Goal: Task Accomplishment & Management: Complete application form

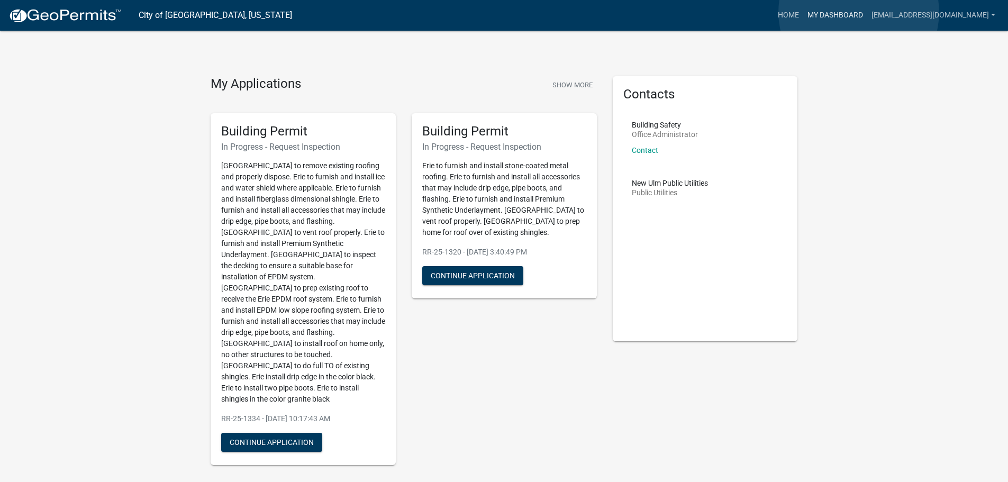
click at [859, 12] on link "My Dashboard" at bounding box center [835, 15] width 64 height 20
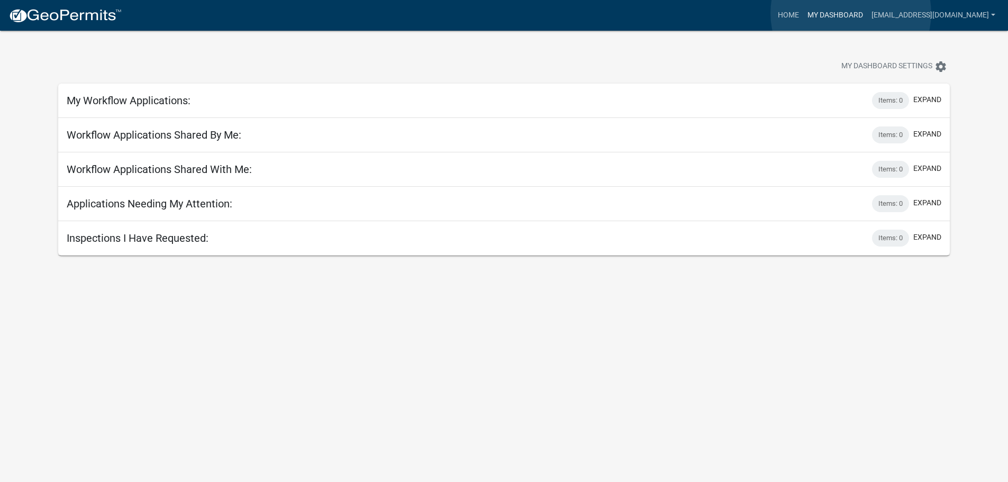
click at [851, 13] on link "My Dashboard" at bounding box center [835, 15] width 64 height 20
click at [856, 10] on link "My Dashboard" at bounding box center [835, 15] width 64 height 20
click at [803, 10] on link "Home" at bounding box center [789, 15] width 30 height 20
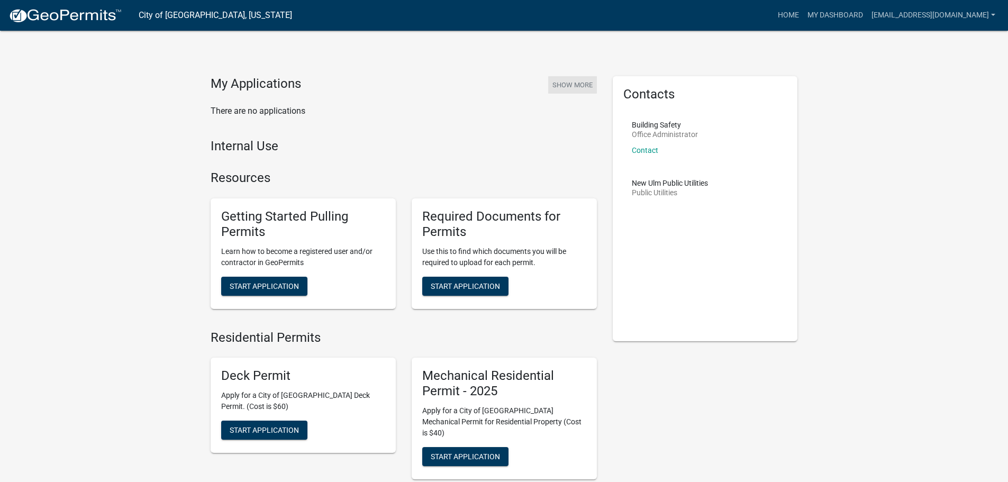
click at [574, 82] on button "Show More" at bounding box center [572, 84] width 49 height 17
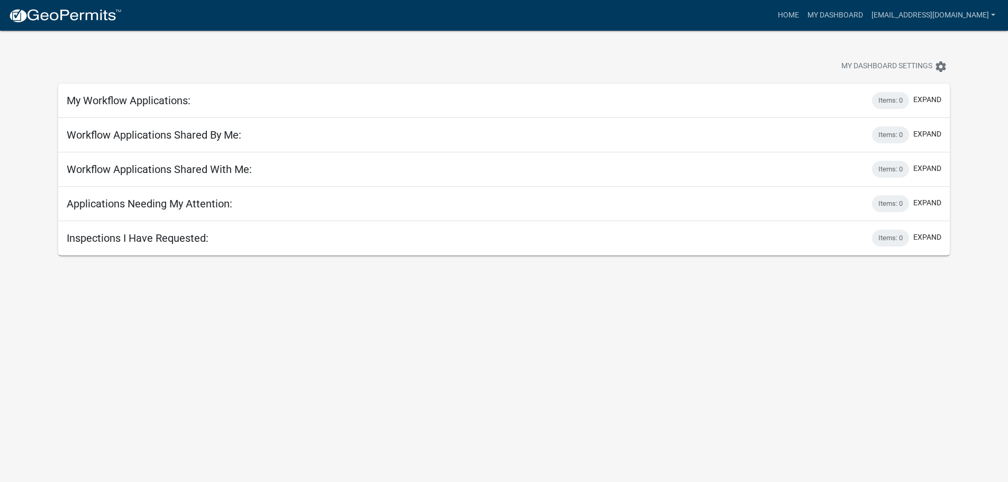
drag, startPoint x: 161, startPoint y: 98, endPoint x: 697, endPoint y: 244, distance: 555.1
click at [210, 119] on div "My Workflow Applications: Items: 0 expand + Filter Columns Data Map Application…" at bounding box center [504, 170] width 892 height 172
click at [931, 96] on button "expand" at bounding box center [927, 99] width 28 height 11
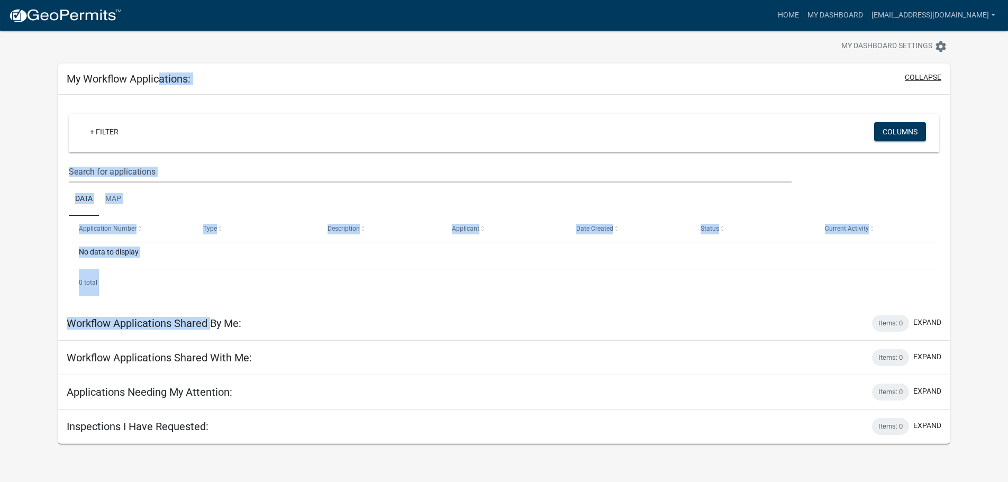
scroll to position [31, 0]
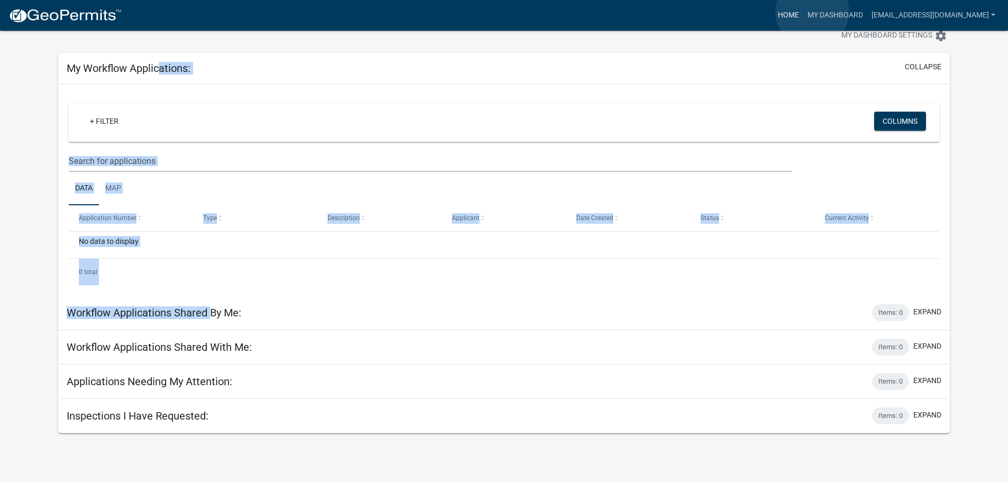
click at [803, 12] on link "Home" at bounding box center [789, 15] width 30 height 20
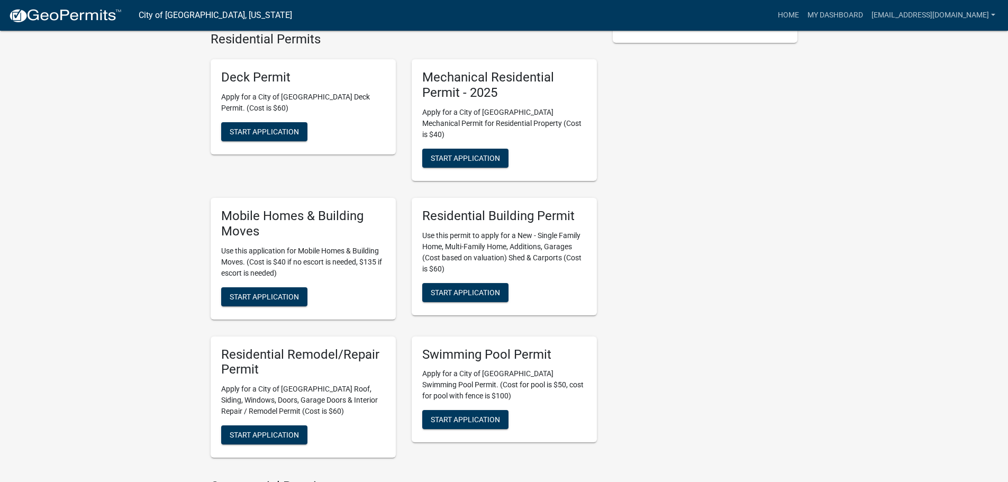
scroll to position [317, 0]
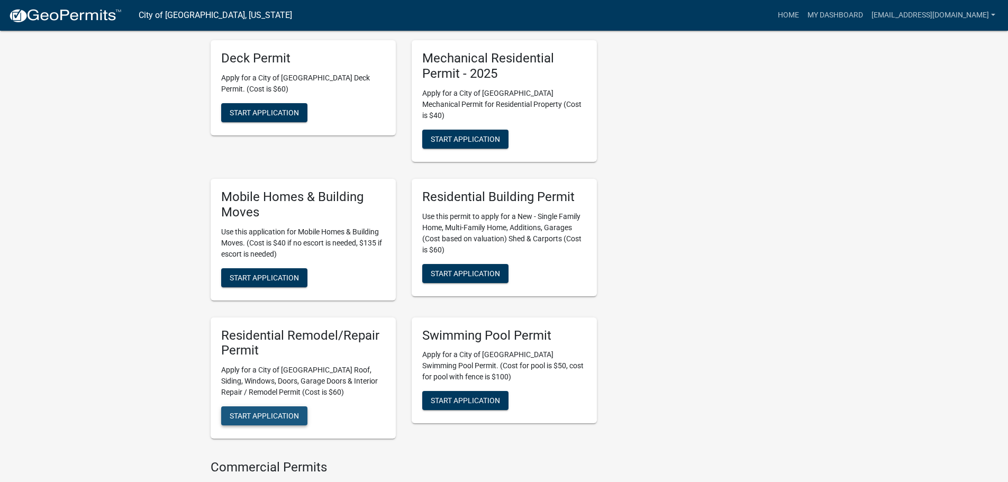
click at [258, 412] on span "Start Application" at bounding box center [264, 416] width 69 height 8
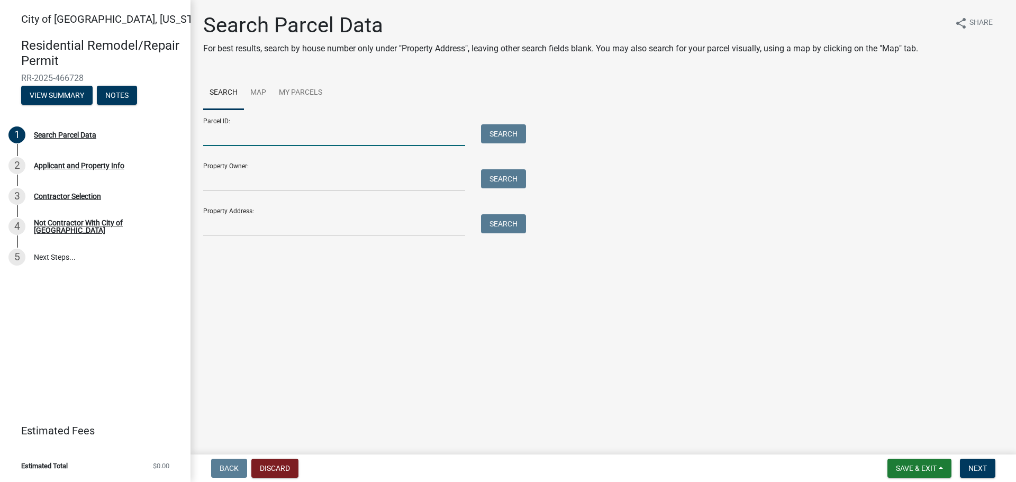
click at [220, 138] on input "Parcel ID:" at bounding box center [334, 135] width 262 height 22
drag, startPoint x: 813, startPoint y: 265, endPoint x: 808, endPoint y: 264, distance: 5.4
click at [812, 265] on main "Search Parcel Data For best results, search by house number only under "Propert…" at bounding box center [602, 225] width 825 height 450
click at [266, 223] on input "Property Address:" at bounding box center [334, 225] width 262 height 22
paste input "218 Linden St NEW ULM MN 56073"
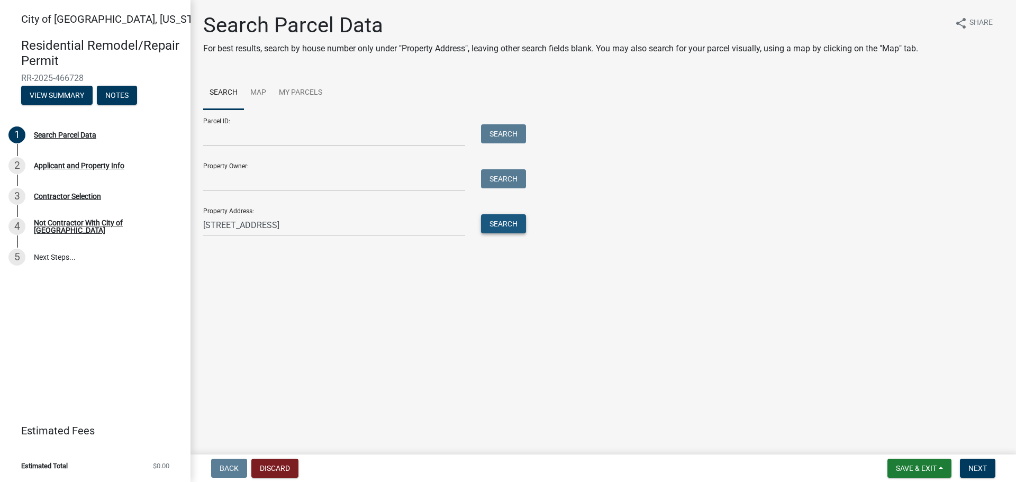
click at [511, 223] on button "Search" at bounding box center [503, 223] width 45 height 19
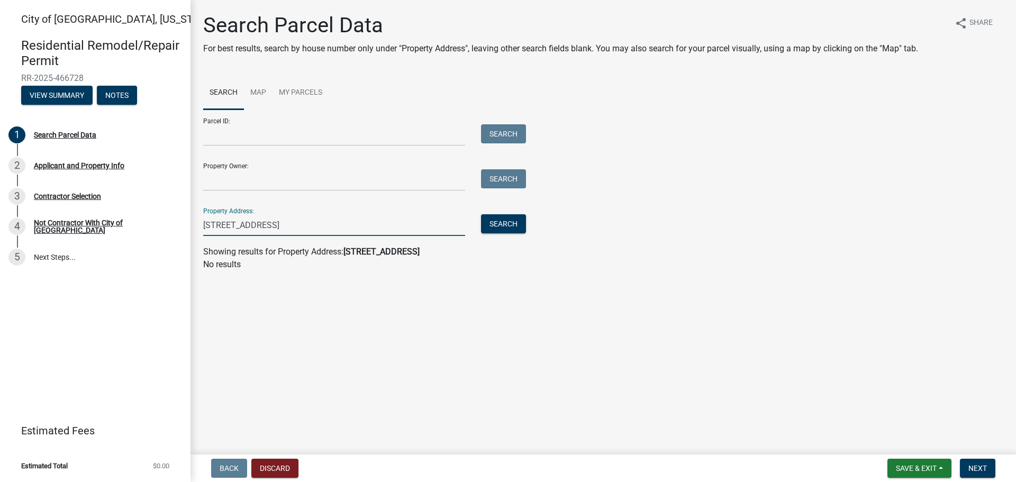
drag, startPoint x: 280, startPoint y: 220, endPoint x: 469, endPoint y: 225, distance: 189.0
click at [463, 232] on input "218 Linden St NEW ULM MN 56073" at bounding box center [334, 225] width 262 height 22
type input "218 Linden ST"
click at [507, 224] on button "Search" at bounding box center [503, 223] width 45 height 19
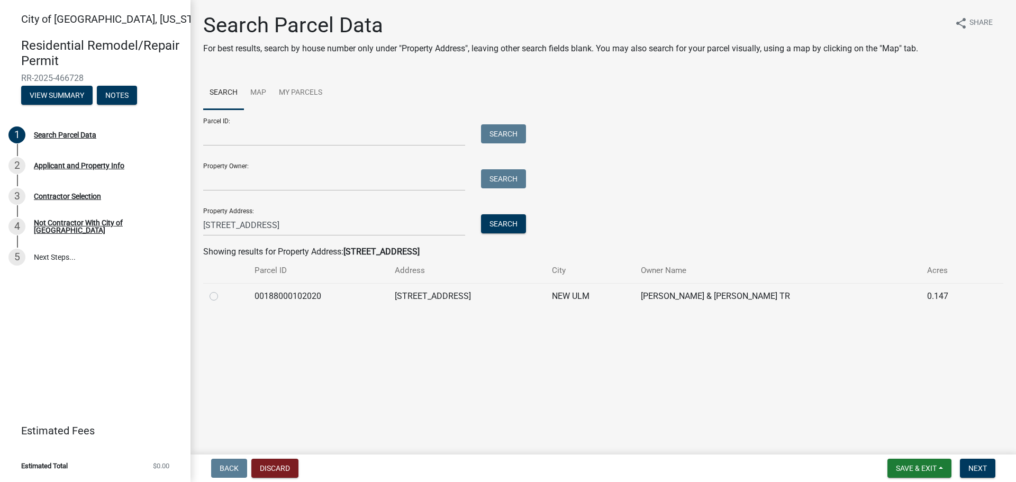
click at [222, 290] on label at bounding box center [222, 290] width 0 height 0
click at [222, 297] on input "radio" at bounding box center [225, 293] width 7 height 7
radio input "true"
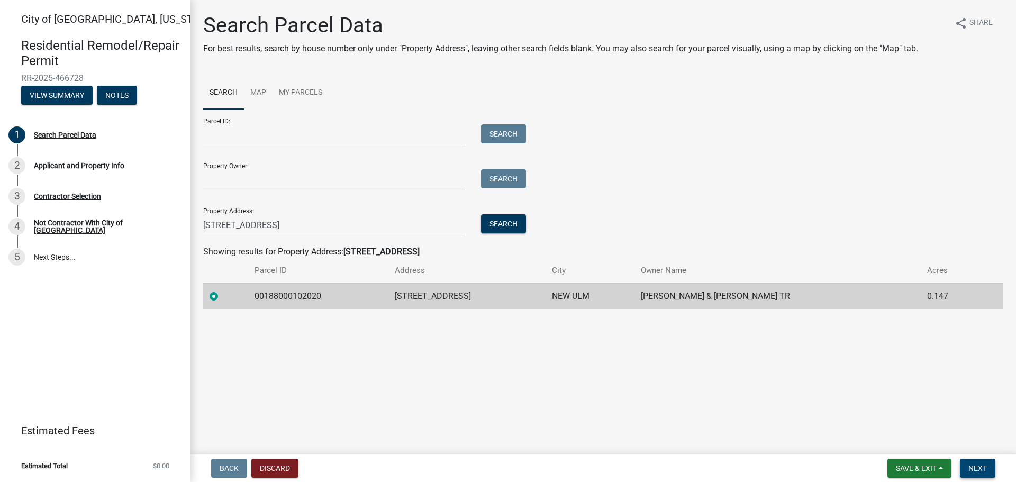
click at [976, 467] on span "Next" at bounding box center [977, 468] width 19 height 8
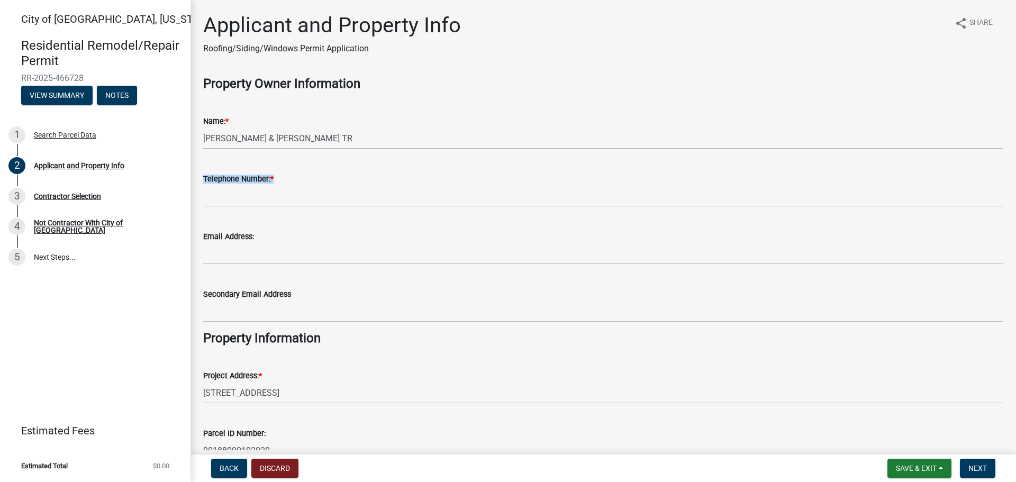
drag, startPoint x: 352, startPoint y: 195, endPoint x: 356, endPoint y: 201, distance: 6.6
click at [352, 196] on form "Telephone Number: *" at bounding box center [603, 189] width 800 height 34
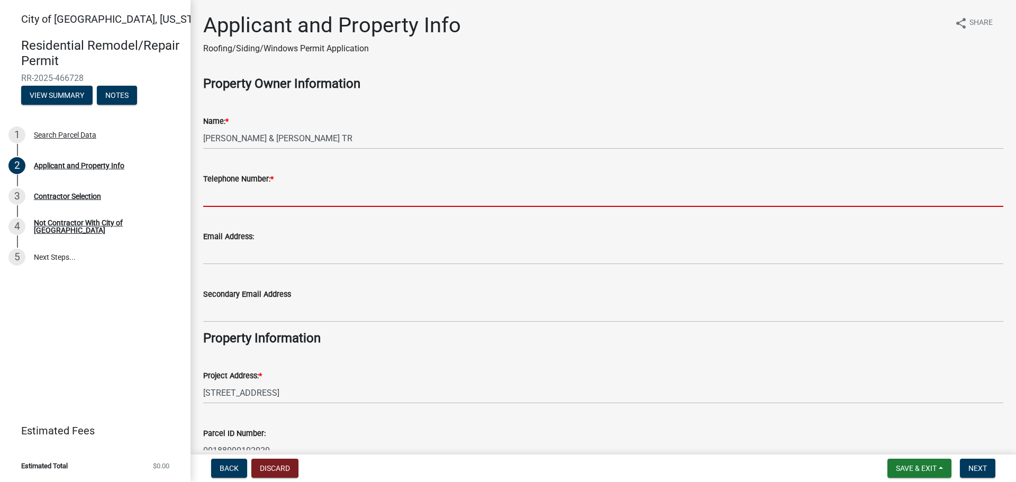
click at [366, 189] on input "Telephone Number: *" at bounding box center [603, 196] width 800 height 22
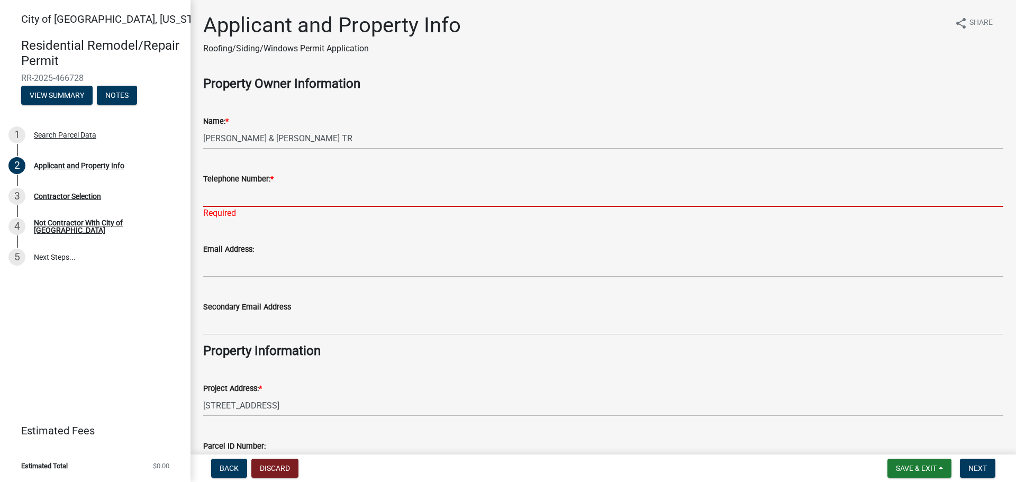
click at [309, 192] on input "Telephone Number: *" at bounding box center [603, 196] width 800 height 22
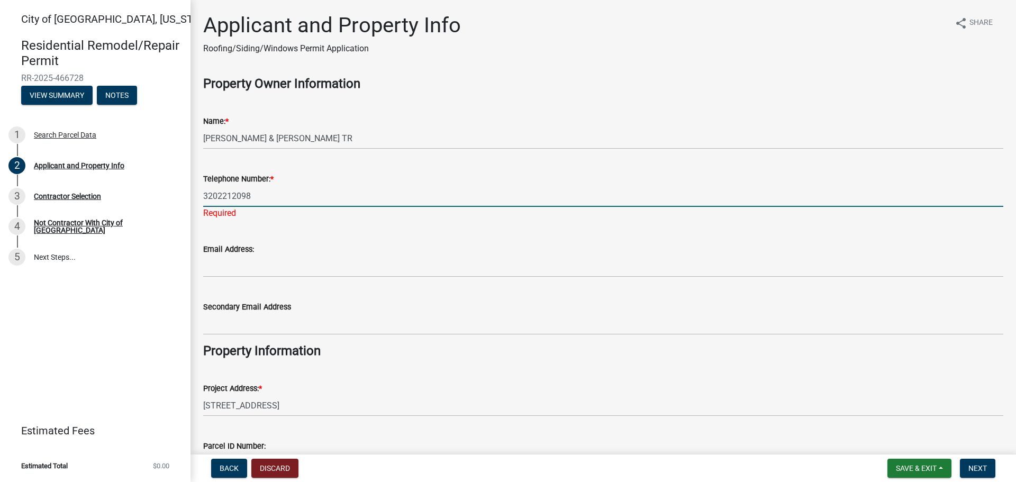
type input "3202212098"
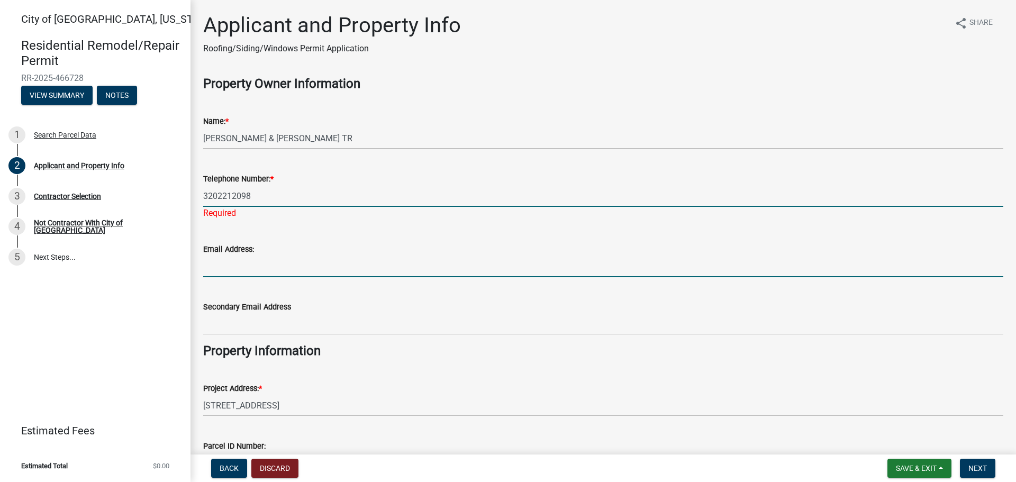
click at [396, 254] on form "Email Address:" at bounding box center [603, 260] width 800 height 34
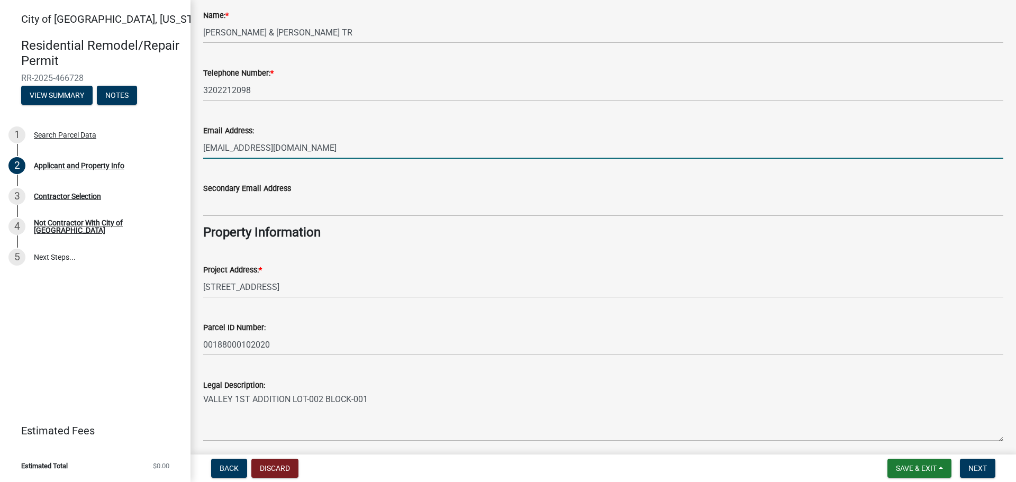
scroll to position [147, 0]
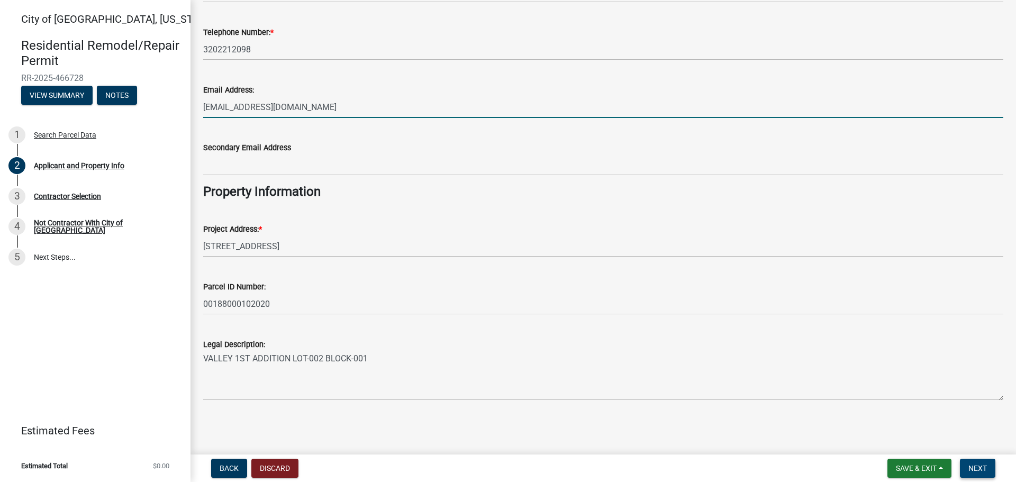
type input "PERMITS@ERIEHOME.COM"
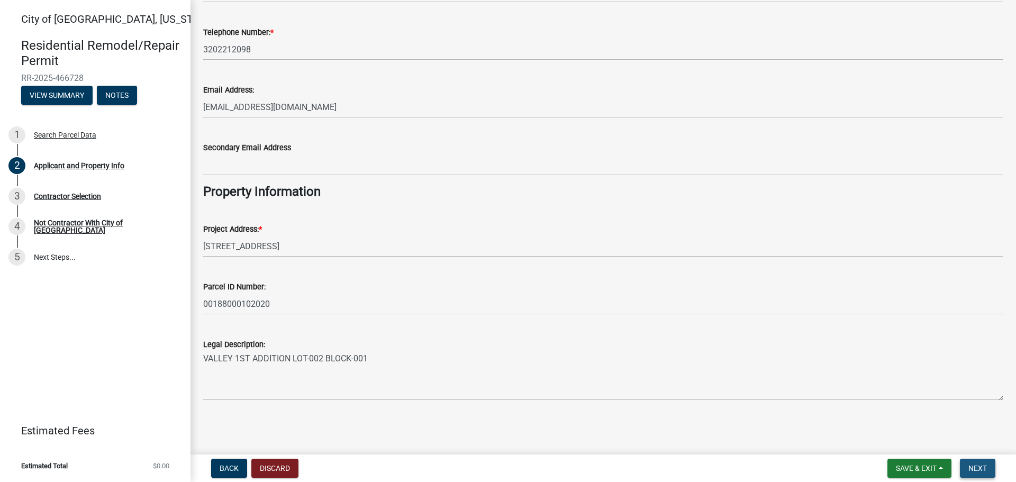
click at [971, 462] on button "Next" at bounding box center [977, 468] width 35 height 19
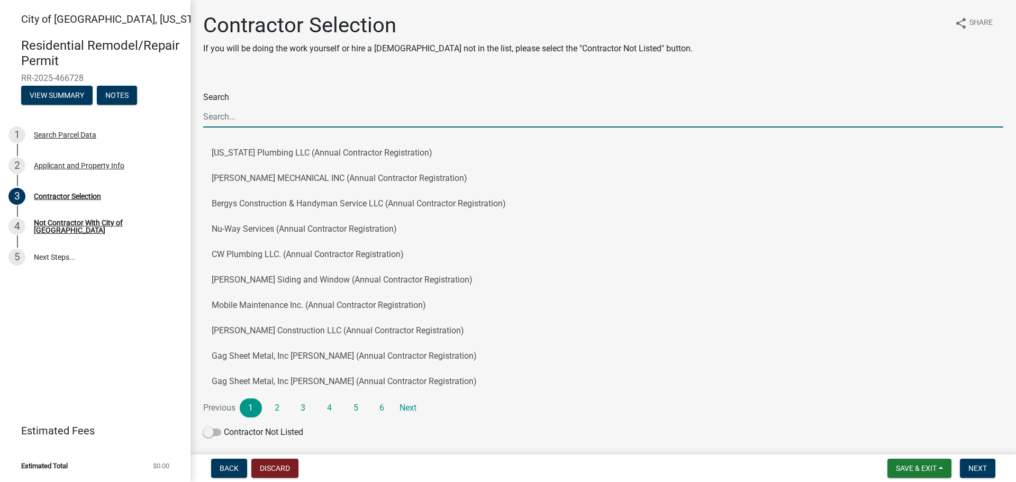
click at [547, 125] on input "Search" at bounding box center [603, 117] width 800 height 22
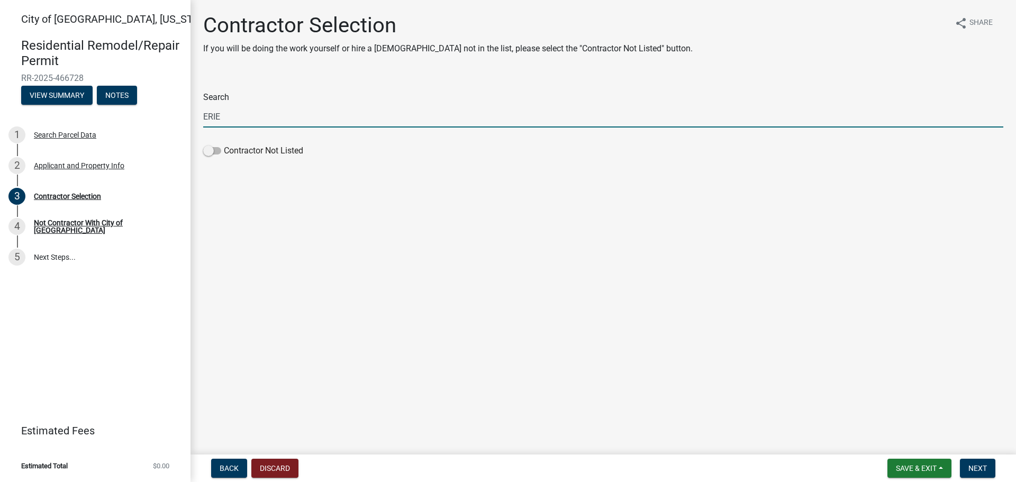
drag, startPoint x: 342, startPoint y: 297, endPoint x: 364, endPoint y: 239, distance: 62.8
click at [353, 281] on main "Contractor Selection If you will be doing the work yourself or hire a contracto…" at bounding box center [602, 225] width 825 height 450
click at [323, 120] on input "ERIE" at bounding box center [603, 117] width 800 height 22
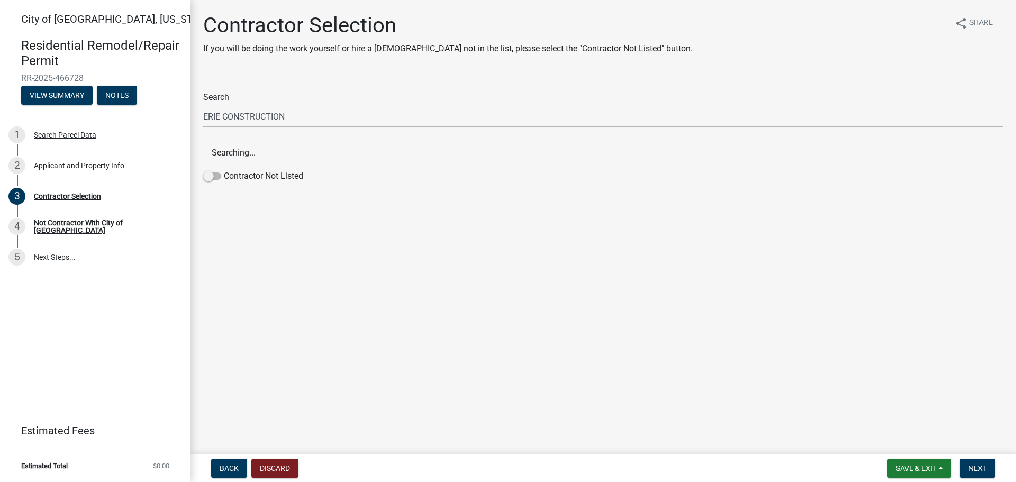
drag, startPoint x: 753, startPoint y: 311, endPoint x: 440, endPoint y: 160, distance: 347.9
click at [749, 308] on main "Contractor Selection If you will be doing the work yourself or hire a contracto…" at bounding box center [602, 225] width 825 height 450
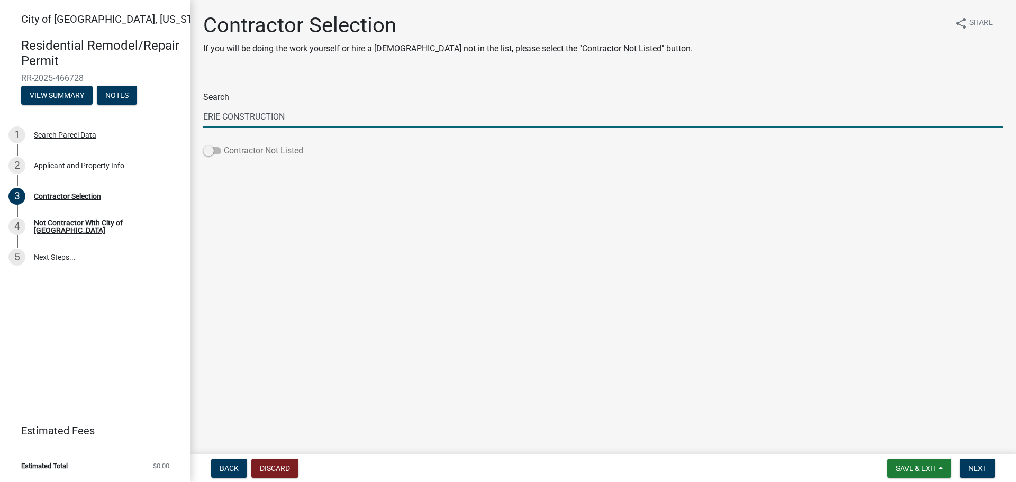
click at [220, 151] on span at bounding box center [212, 150] width 18 height 7
click at [224, 144] on input "Contractor Not Listed" at bounding box center [224, 144] width 0 height 0
click at [315, 120] on input "ERIE CONSTRUCTION" at bounding box center [603, 117] width 800 height 22
type input "ERIE CONSTRUCTION MID-WEST, LLC"
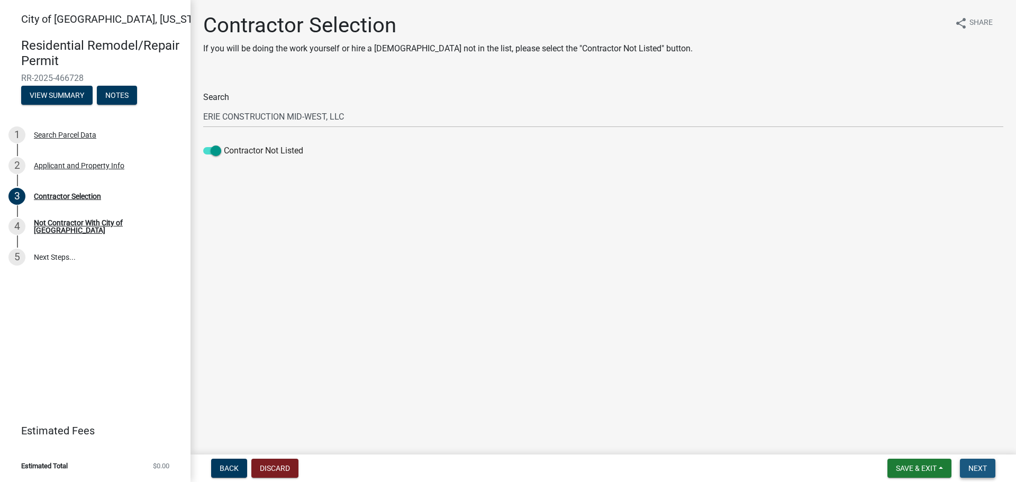
click at [979, 470] on span "Next" at bounding box center [977, 468] width 19 height 8
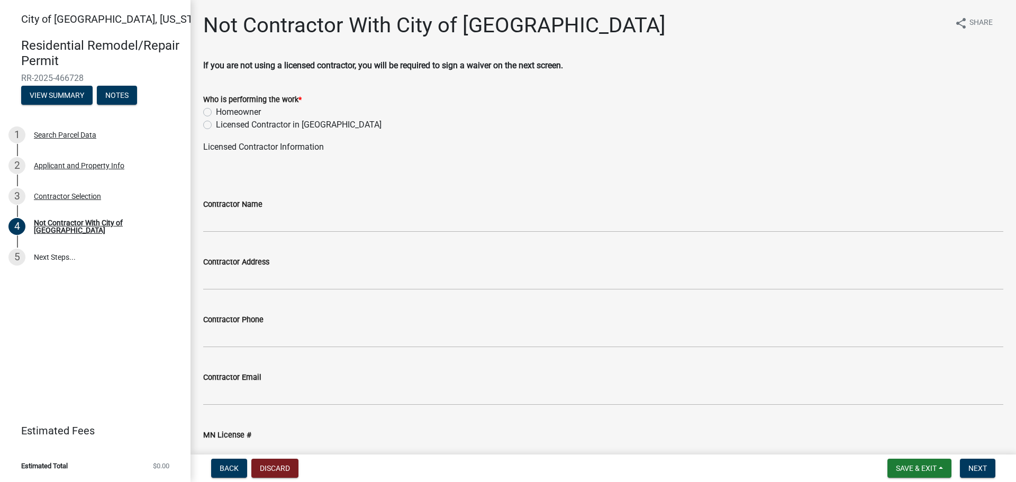
drag, startPoint x: 207, startPoint y: 124, endPoint x: 239, endPoint y: 134, distance: 33.3
click at [216, 124] on label "Licensed Contractor in MN" at bounding box center [299, 125] width 166 height 13
click at [216, 124] on input "Licensed Contractor in MN" at bounding box center [219, 122] width 7 height 7
radio input "true"
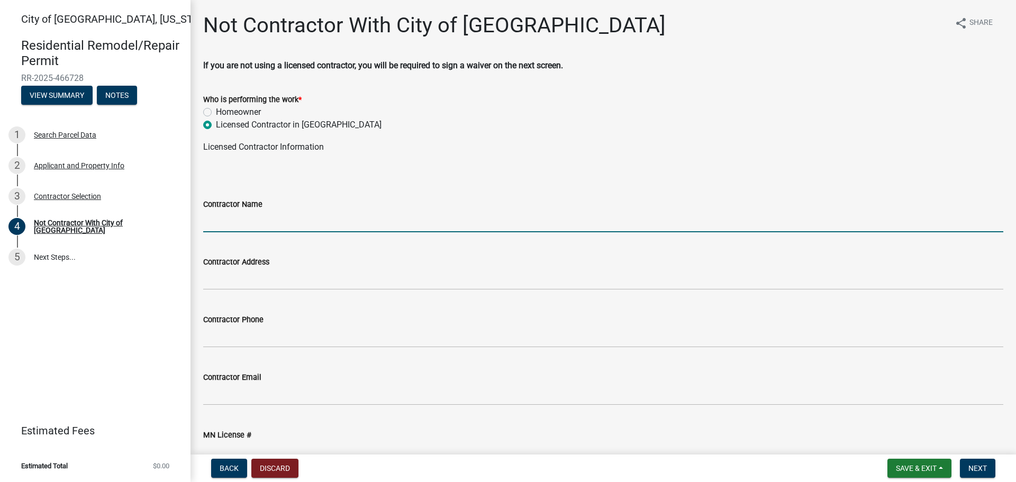
drag, startPoint x: 241, startPoint y: 217, endPoint x: 249, endPoint y: 228, distance: 14.0
click at [241, 219] on input "Contractor Name" at bounding box center [603, 222] width 800 height 22
type input "ERIE CONSTRUCTION MID-WEST, LLC"
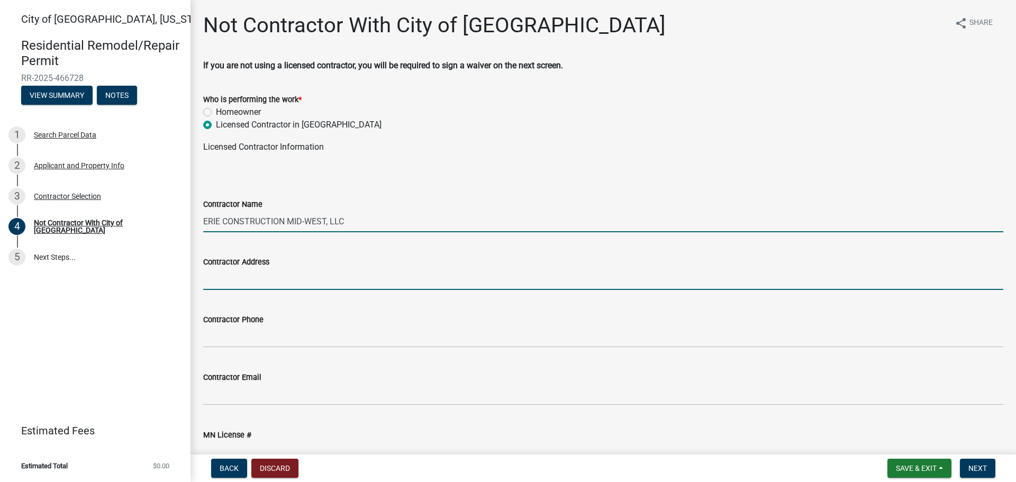
type input "3516 GRANITE CIRCLE"
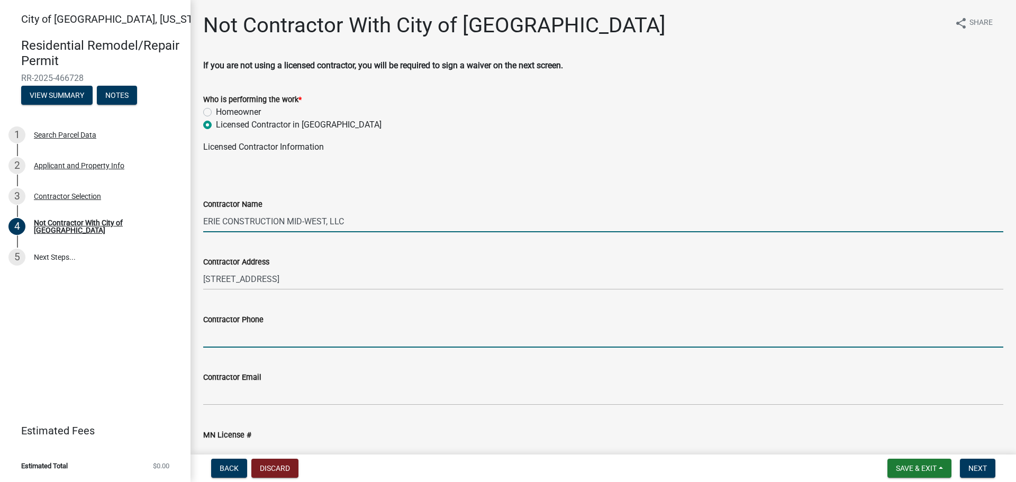
type input "5674082132"
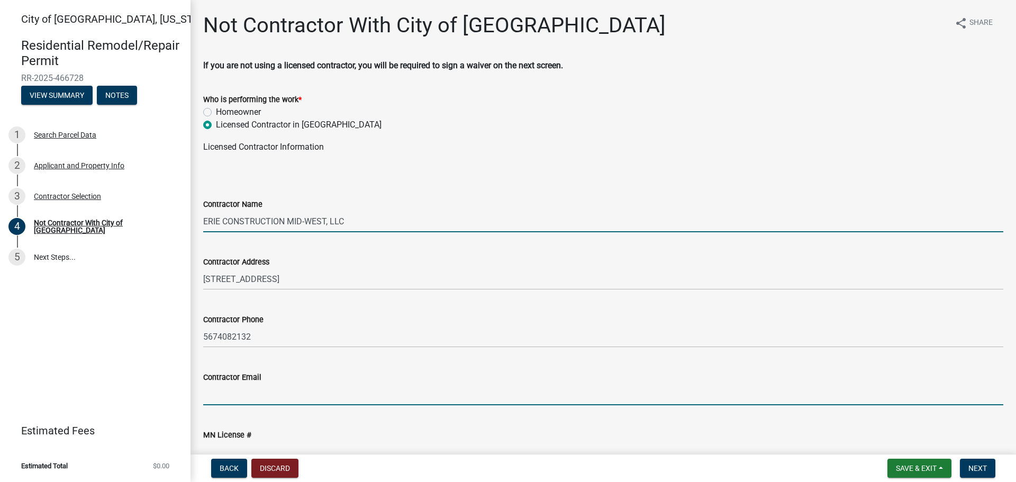
type input "PERMITS@ERIEHOME.COM"
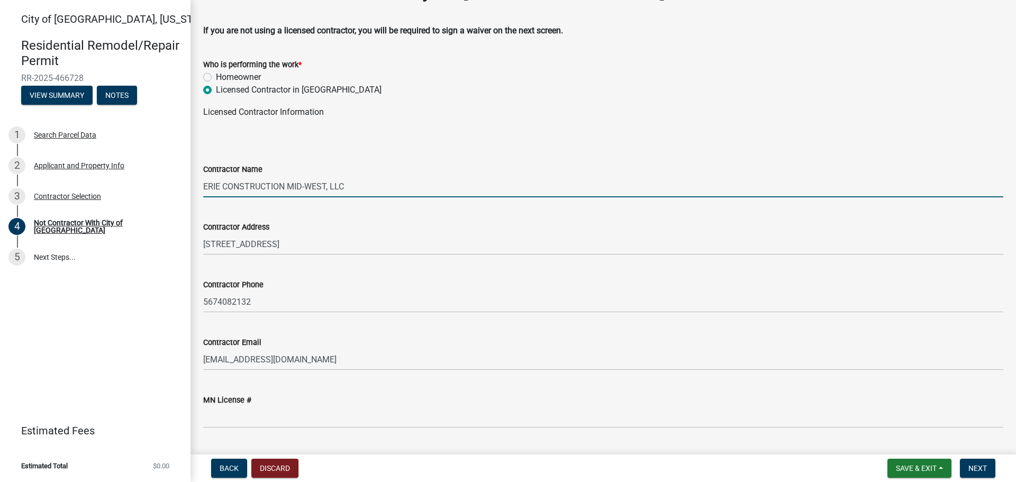
scroll to position [62, 0]
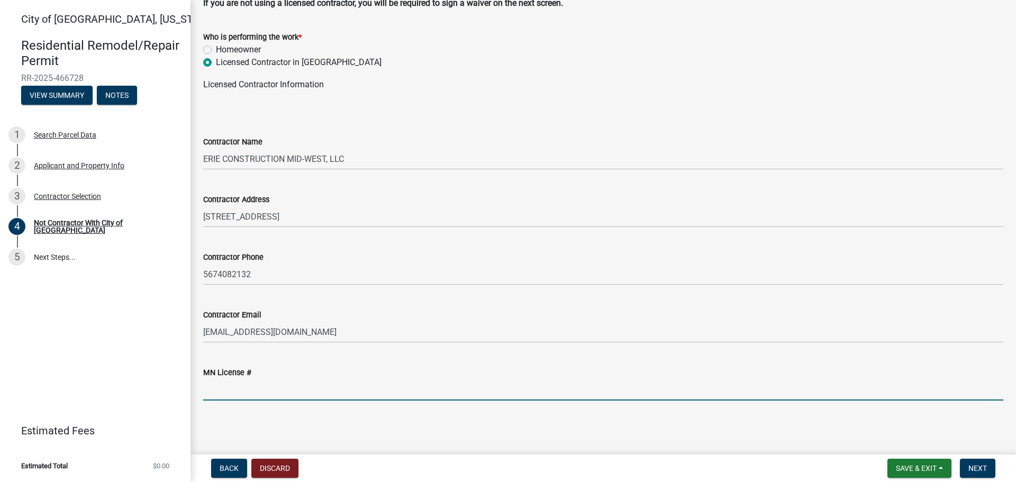
click at [417, 389] on input "MN License #" at bounding box center [603, 390] width 800 height 22
click at [289, 384] on input "MN License #" at bounding box center [603, 390] width 800 height 22
paste input "BC80892"
type input "BC80892"
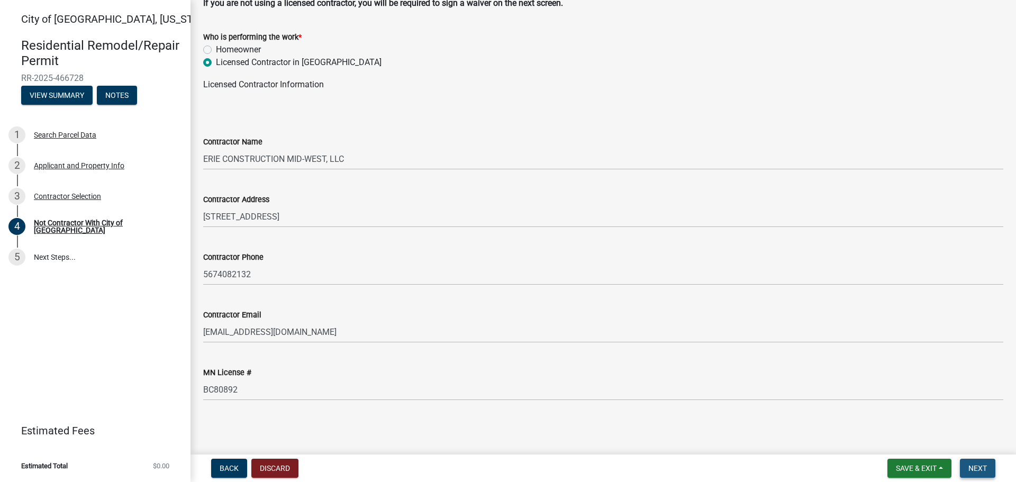
click at [989, 462] on button "Next" at bounding box center [977, 468] width 35 height 19
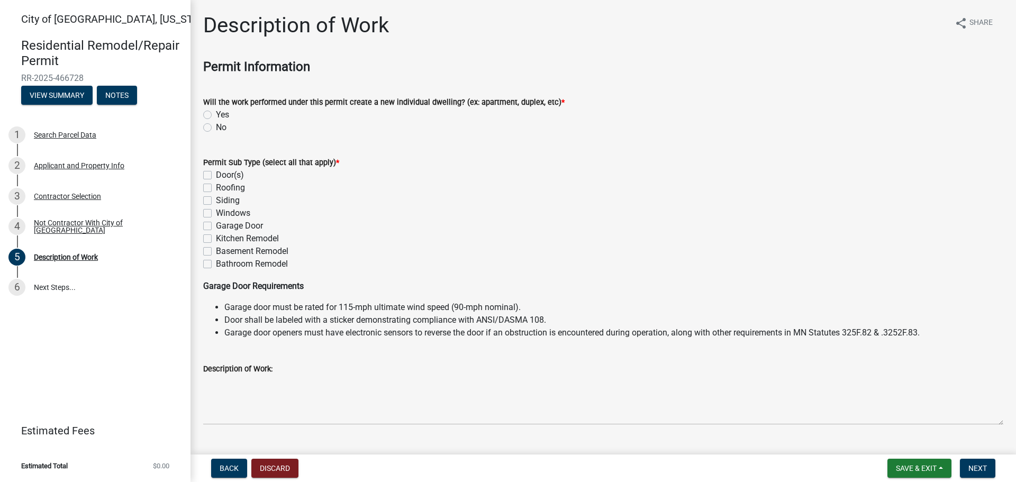
click at [216, 125] on label "No" at bounding box center [221, 127] width 11 height 13
click at [216, 125] on input "No" at bounding box center [219, 124] width 7 height 7
radio input "true"
click at [216, 188] on label "Roofing" at bounding box center [230, 187] width 29 height 13
click at [216, 188] on input "Roofing" at bounding box center [219, 184] width 7 height 7
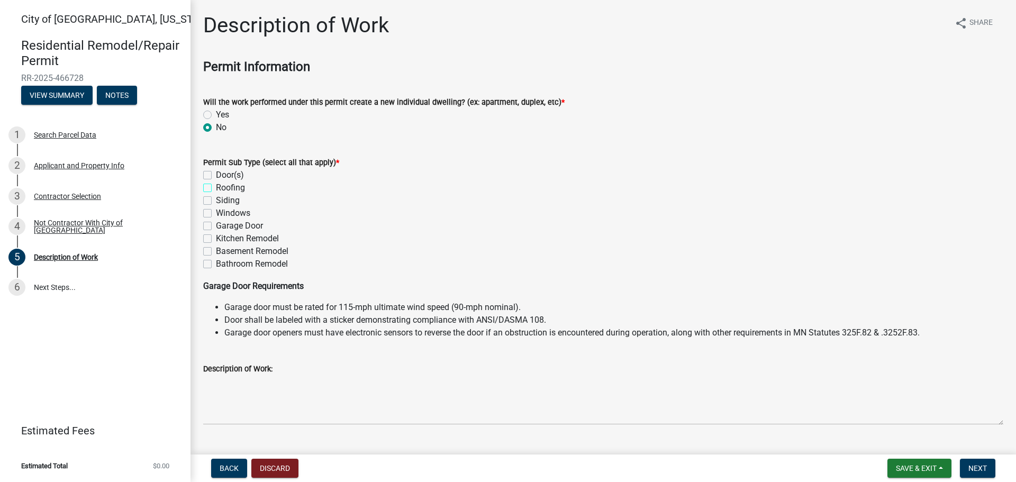
checkbox input "true"
checkbox input "false"
checkbox input "true"
checkbox input "false"
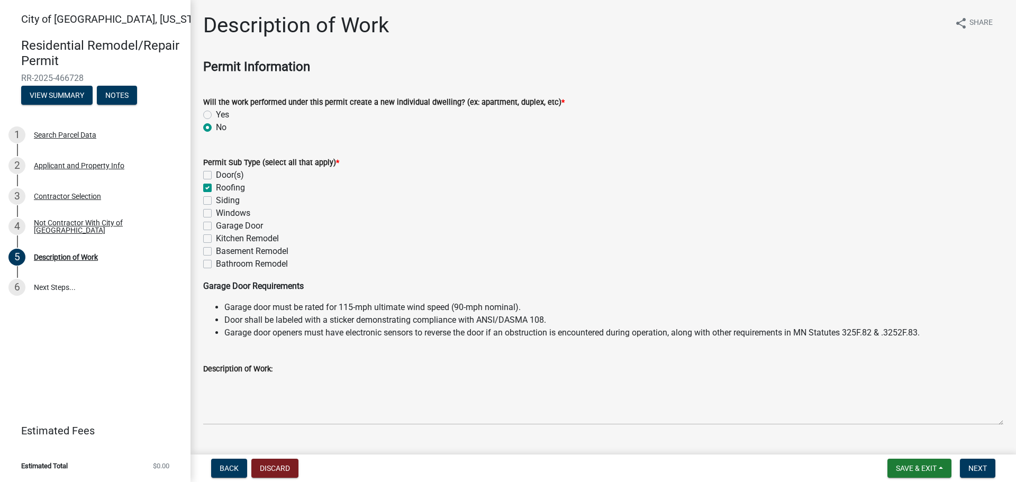
checkbox input "false"
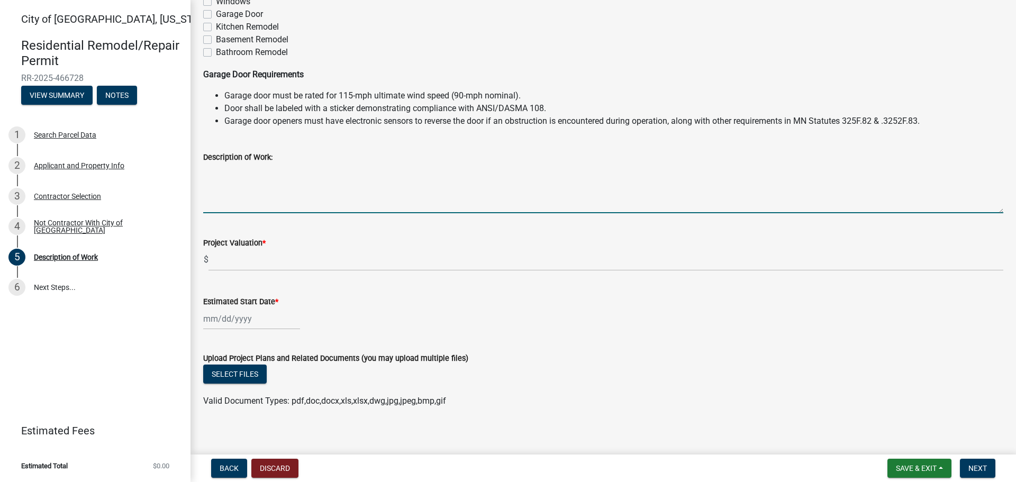
click at [295, 205] on textarea "Description of Work:" at bounding box center [603, 188] width 800 height 50
click at [454, 206] on textarea "Description of Work:" at bounding box center [603, 188] width 800 height 50
paste textarea "BC80892"
type textarea "BC80892"
drag, startPoint x: 264, startPoint y: 163, endPoint x: 0, endPoint y: 80, distance: 276.9
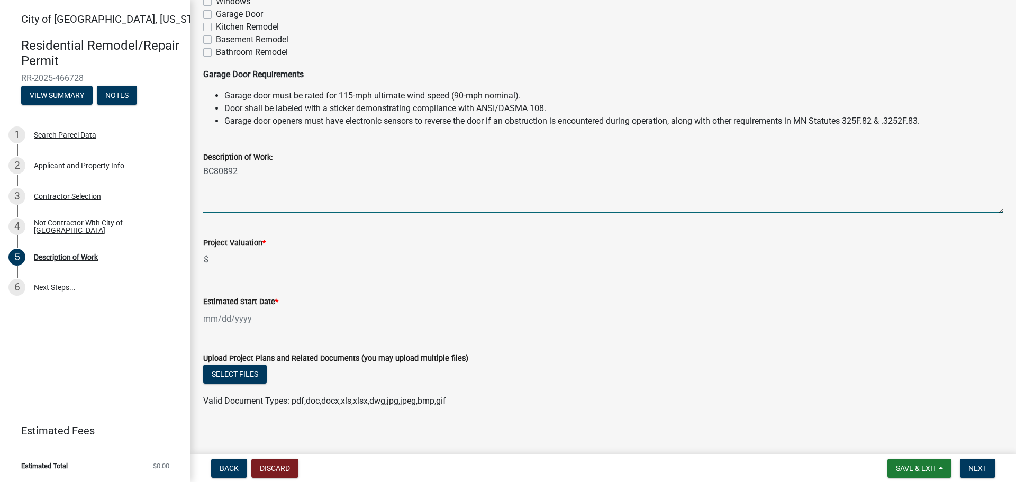
click at [0, 105] on div "City of New Ulm, Minnesota Residential Remodel/Repair Permit RR-2025-466728 Vie…" at bounding box center [508, 241] width 1016 height 482
click at [225, 182] on textarea "Description of Work:" at bounding box center [603, 188] width 800 height 50
paste textarea "BC80892"
type textarea "BC80892 BC80892"
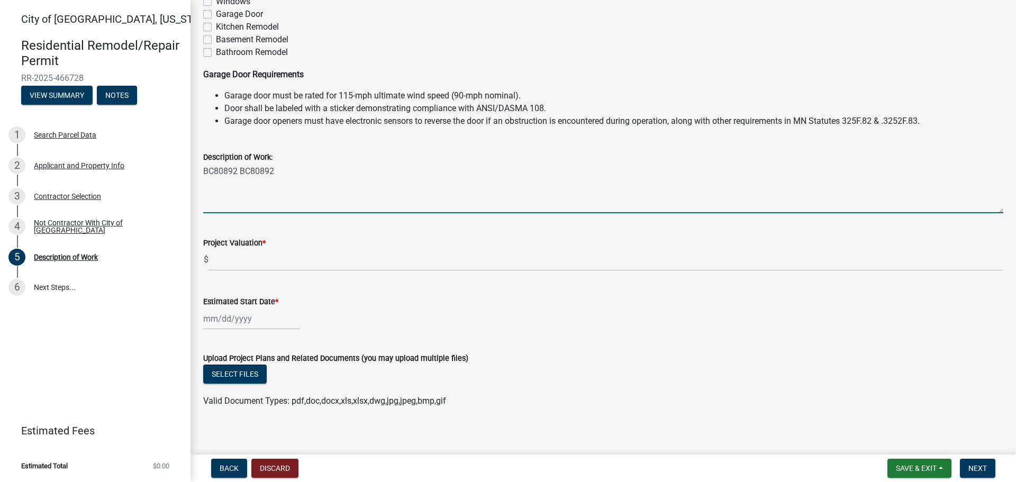
drag, startPoint x: 279, startPoint y: 176, endPoint x: 0, endPoint y: 73, distance: 297.1
click at [0, 74] on div "City of New Ulm, Minnesota Residential Remodel/Repair Permit RR-2025-466728 Vie…" at bounding box center [508, 241] width 1016 height 482
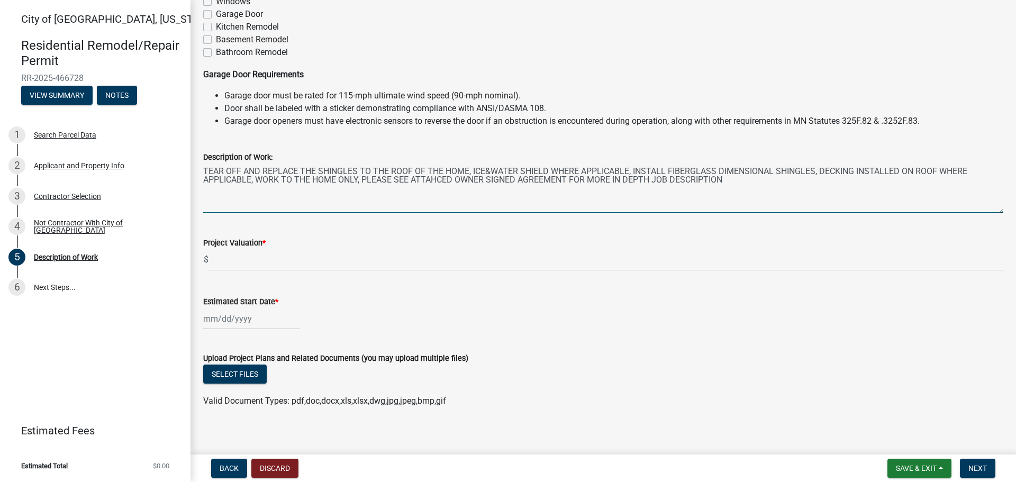
type textarea "TEAR OFF AND REPLACE THE SHINGLES TO THE ROOF OF THE HOME, ICE&WATER SHIELD WHE…"
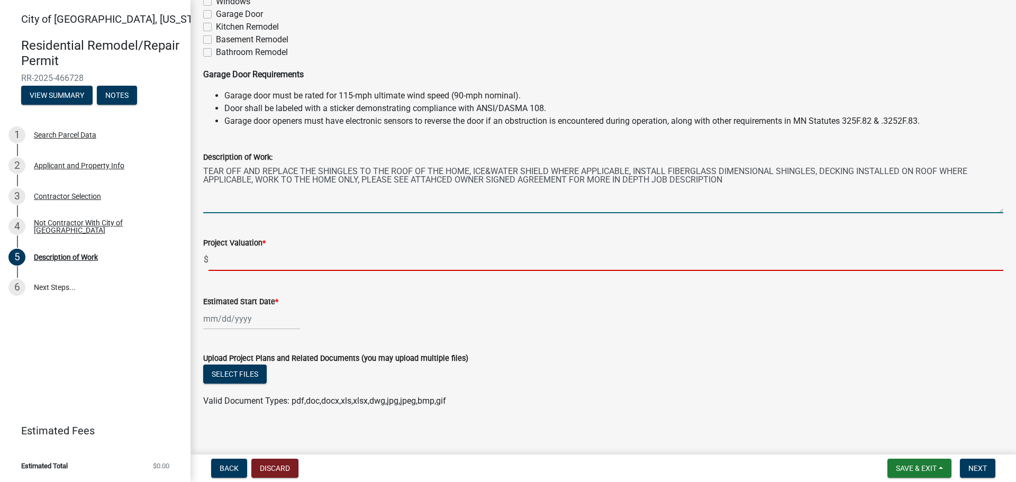
click at [269, 259] on input "text" at bounding box center [605, 260] width 795 height 22
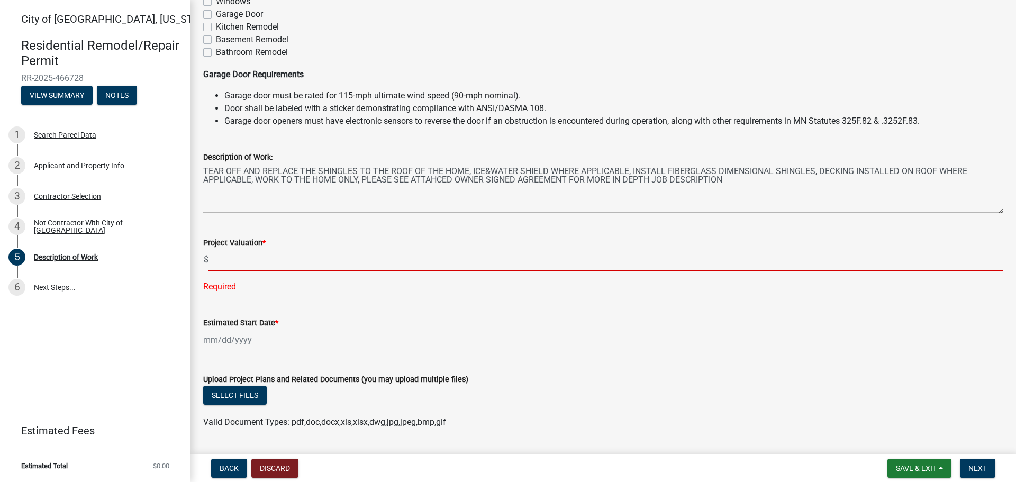
click at [270, 262] on input "text" at bounding box center [605, 260] width 795 height 22
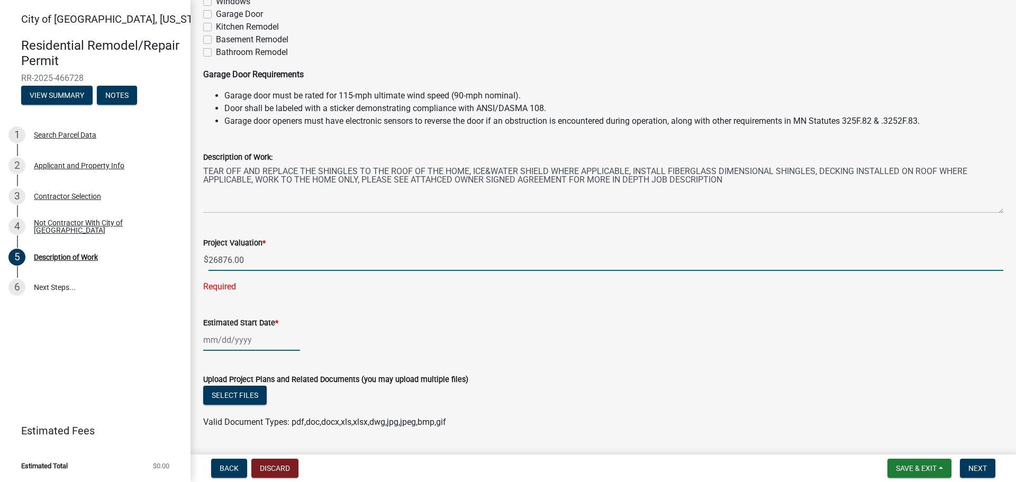
type input "26876"
select select "8"
select select "2025"
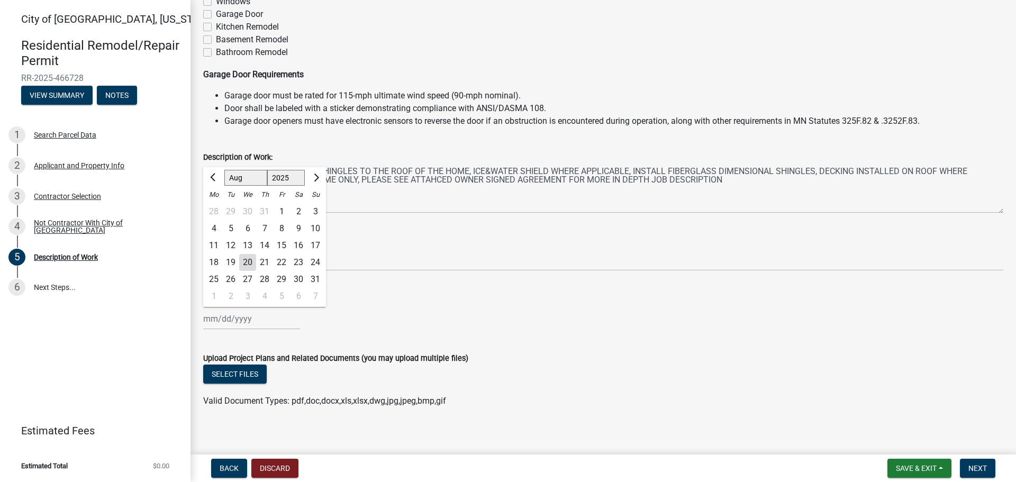
click at [209, 340] on wm-data-entity-input-list "Permit Information Will the work performed under this permit create a new indiv…" at bounding box center [603, 132] width 800 height 569
click at [246, 261] on div "20" at bounding box center [247, 262] width 17 height 17
type input "08/20/2025"
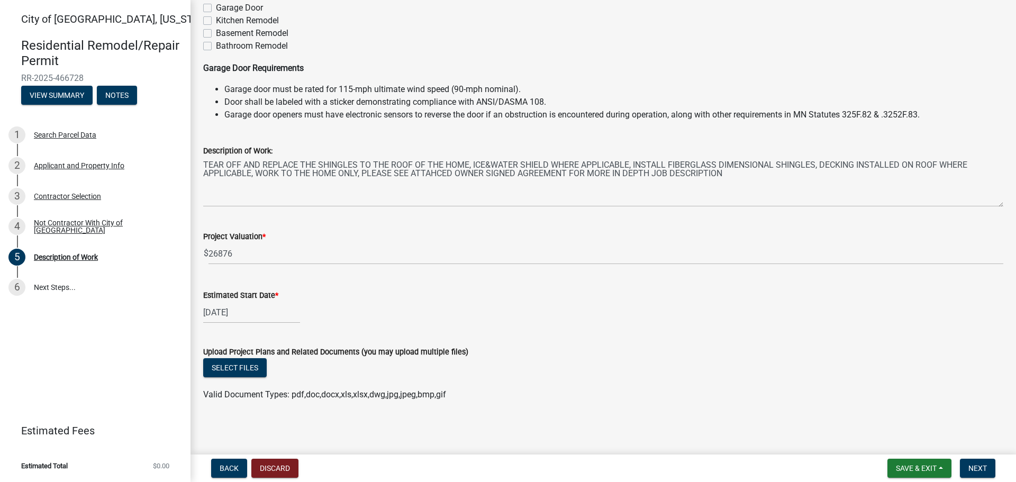
scroll to position [220, 0]
click at [253, 363] on button "Select files" at bounding box center [234, 366] width 63 height 19
click at [227, 368] on button "Select files" at bounding box center [234, 366] width 63 height 19
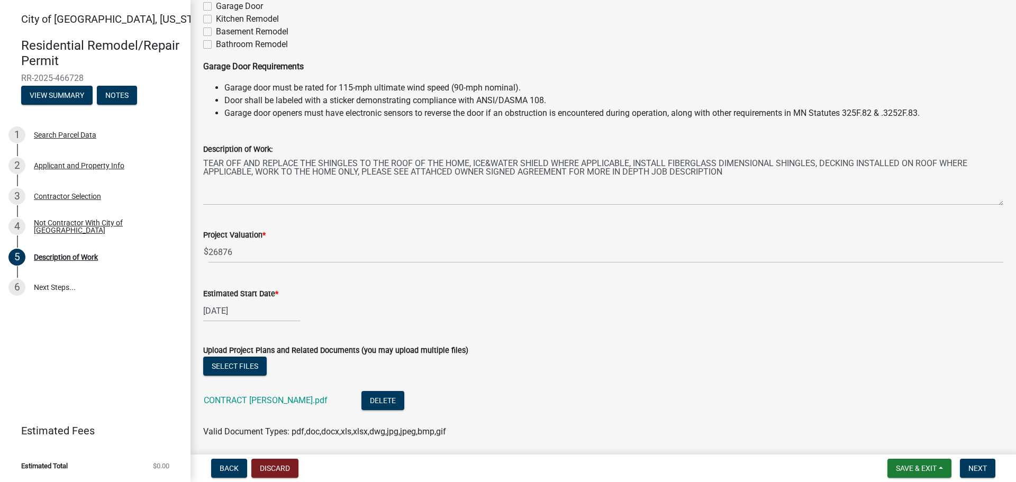
drag, startPoint x: 820, startPoint y: 314, endPoint x: 247, endPoint y: 480, distance: 596.8
click at [797, 308] on div "08/20/2025" at bounding box center [603, 311] width 800 height 22
click at [232, 362] on button "Select files" at bounding box center [234, 366] width 63 height 19
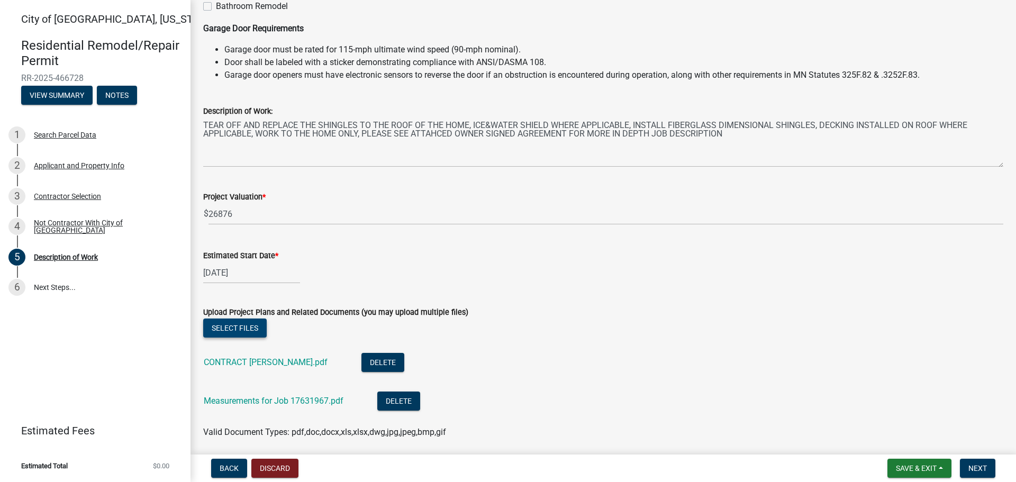
scroll to position [297, 0]
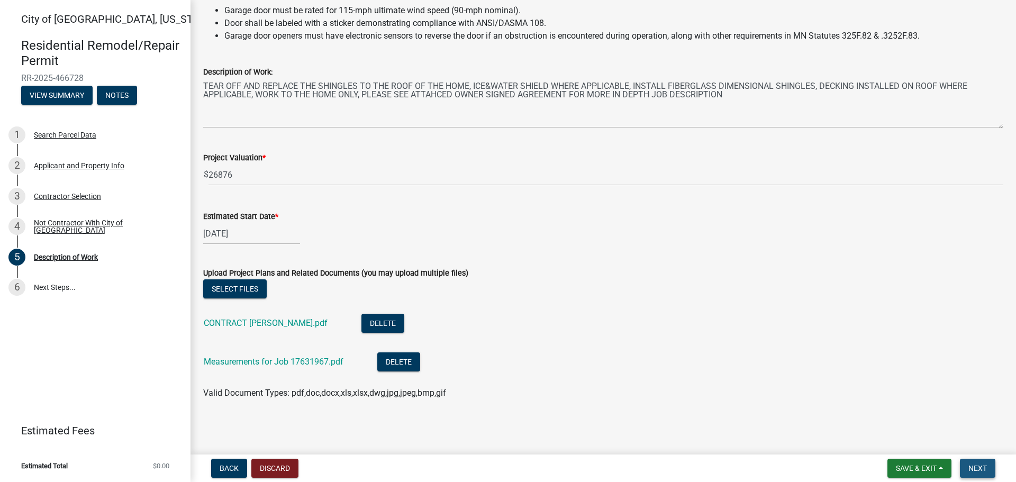
click at [992, 467] on button "Next" at bounding box center [977, 468] width 35 height 19
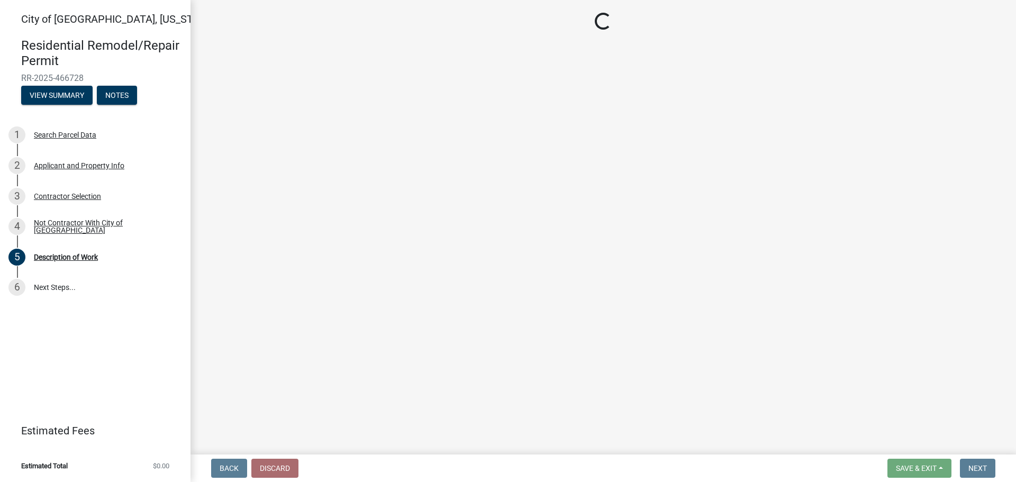
scroll to position [0, 0]
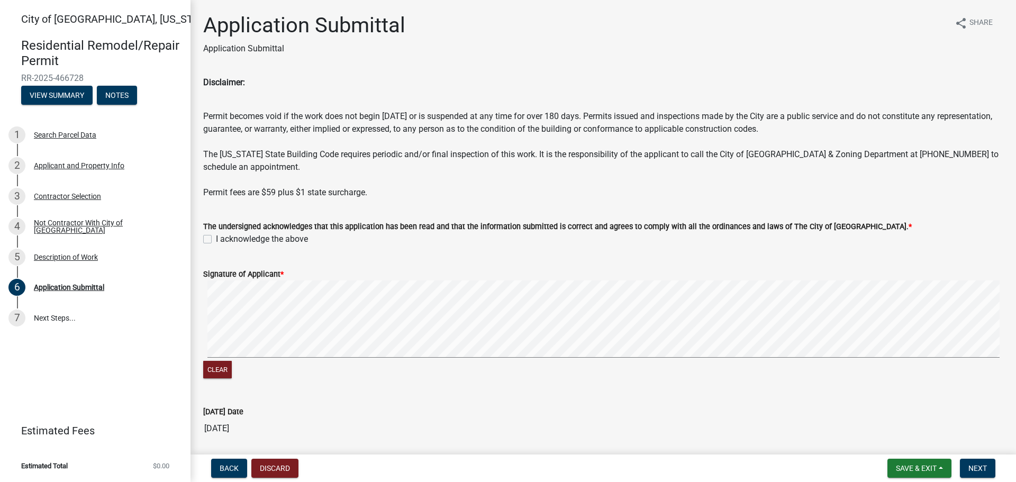
click at [216, 241] on label "I acknowledge the above" at bounding box center [262, 239] width 92 height 13
click at [216, 240] on input "I acknowledge the above" at bounding box center [219, 236] width 7 height 7
checkbox input "true"
click at [628, 361] on div "Clear" at bounding box center [603, 330] width 800 height 101
click at [989, 470] on button "Next" at bounding box center [977, 468] width 35 height 19
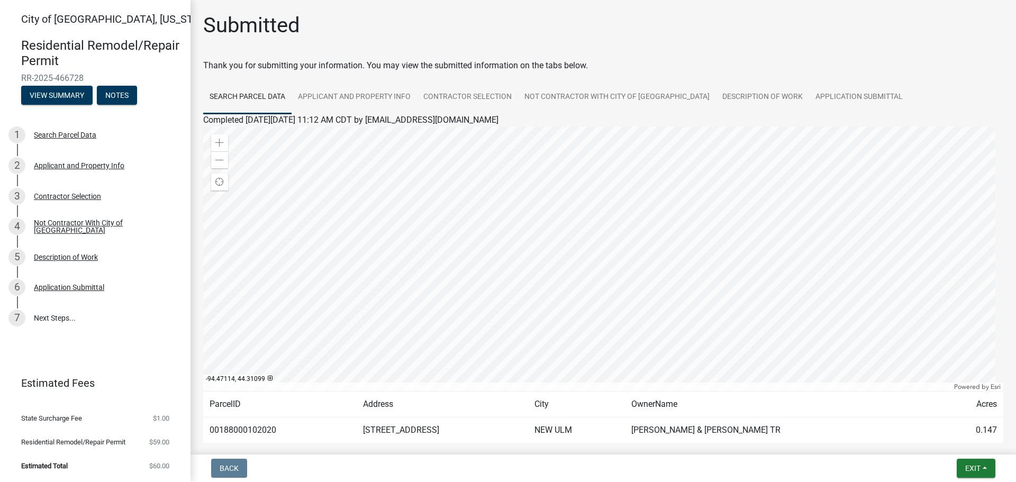
click at [912, 98] on ul "Search Parcel Data Applicant and Property Info Contractor Selection Not Contrac…" at bounding box center [603, 96] width 800 height 33
drag, startPoint x: 88, startPoint y: 469, endPoint x: 160, endPoint y: 315, distance: 169.5
click at [89, 466] on li "Estimated Total $60.00" at bounding box center [95, 466] width 190 height 24
click at [448, 34] on div "Submitted" at bounding box center [603, 30] width 800 height 34
click at [46, 93] on button "View Summary" at bounding box center [56, 95] width 71 height 19
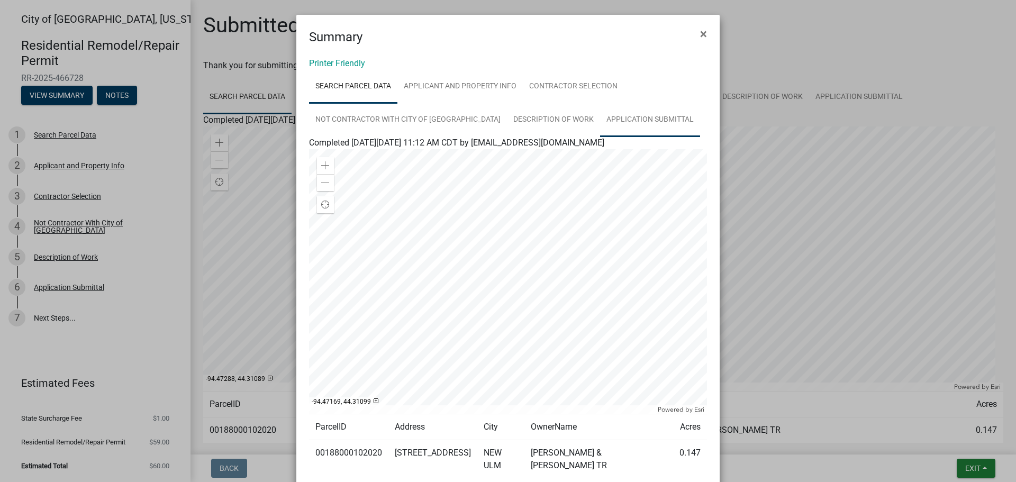
click at [624, 115] on link "Application Submittal" at bounding box center [650, 120] width 100 height 34
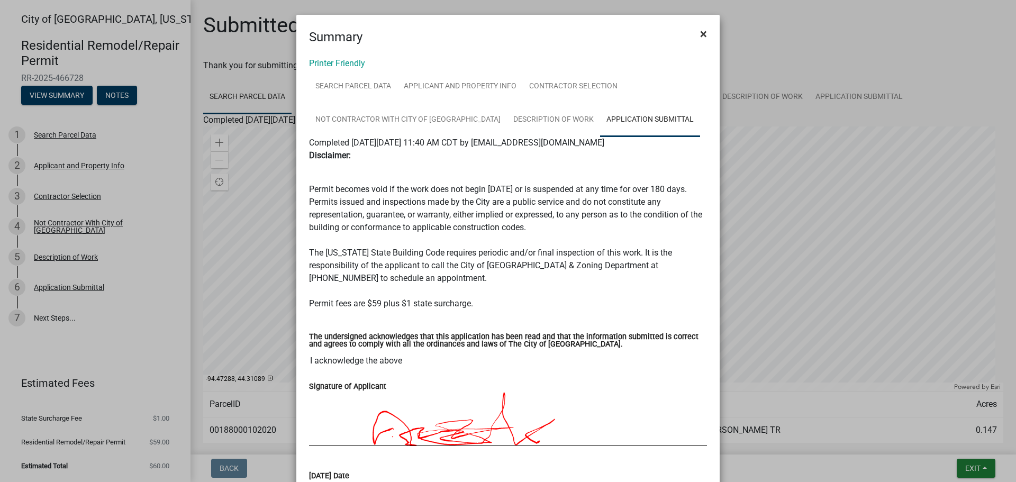
click at [700, 34] on span "×" at bounding box center [703, 33] width 7 height 15
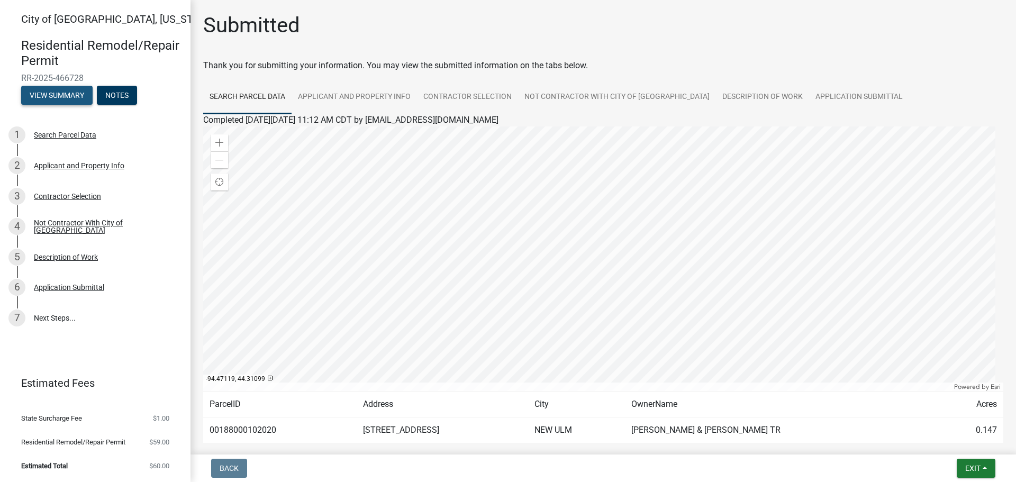
click at [30, 89] on button "View Summary" at bounding box center [56, 95] width 71 height 19
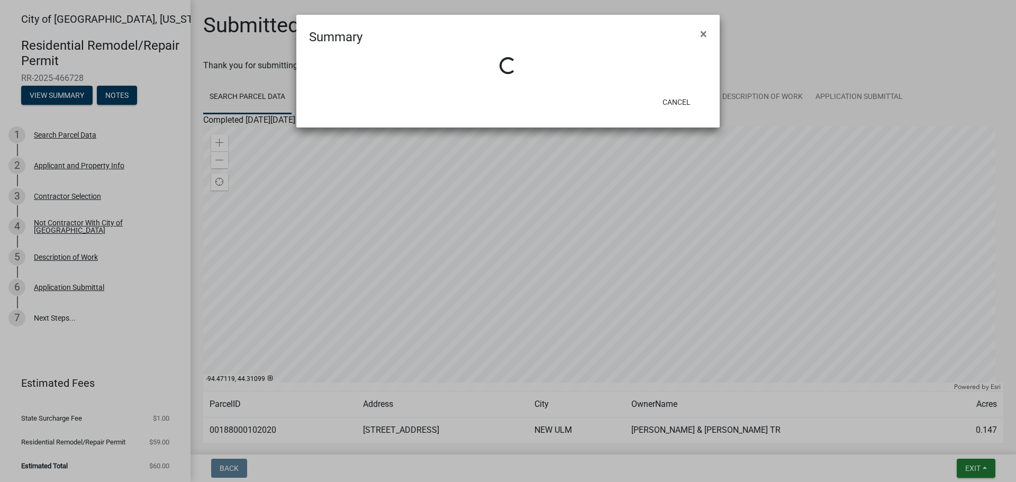
click at [108, 96] on ngb-modal-window "Summary × Loading... Cancel" at bounding box center [508, 241] width 1016 height 482
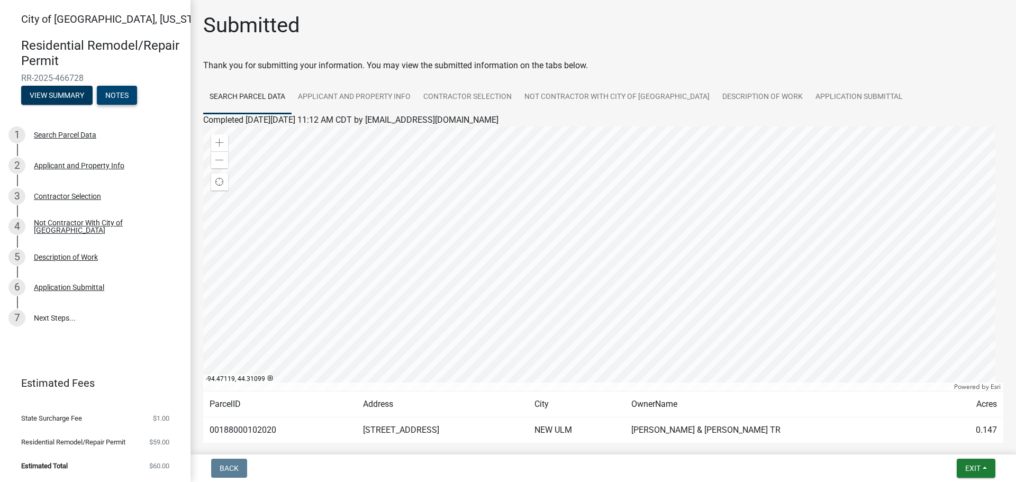
click at [128, 97] on button "Notes" at bounding box center [117, 95] width 40 height 19
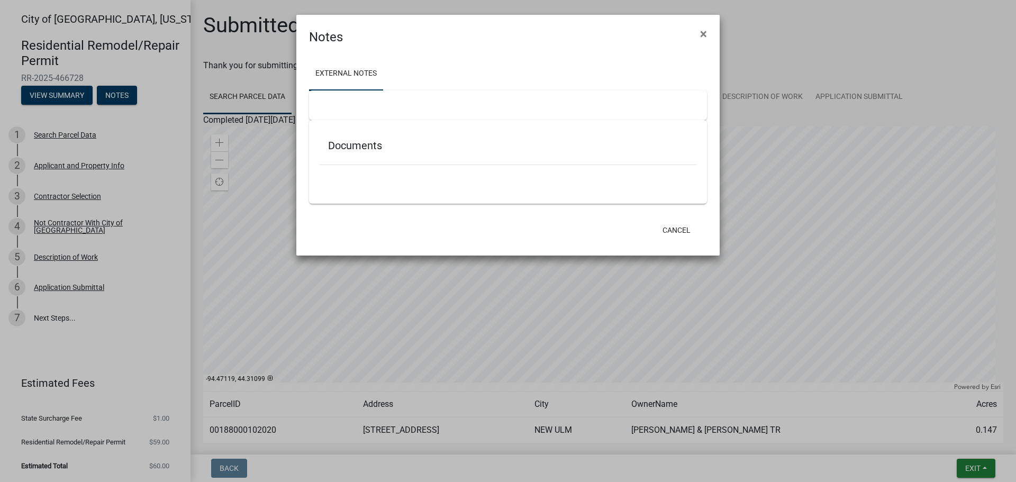
drag, startPoint x: 911, startPoint y: 13, endPoint x: 911, endPoint y: 5, distance: 7.4
click at [911, 11] on ngb-modal-window "Notes × External Notes Documents Cancel" at bounding box center [508, 241] width 1016 height 482
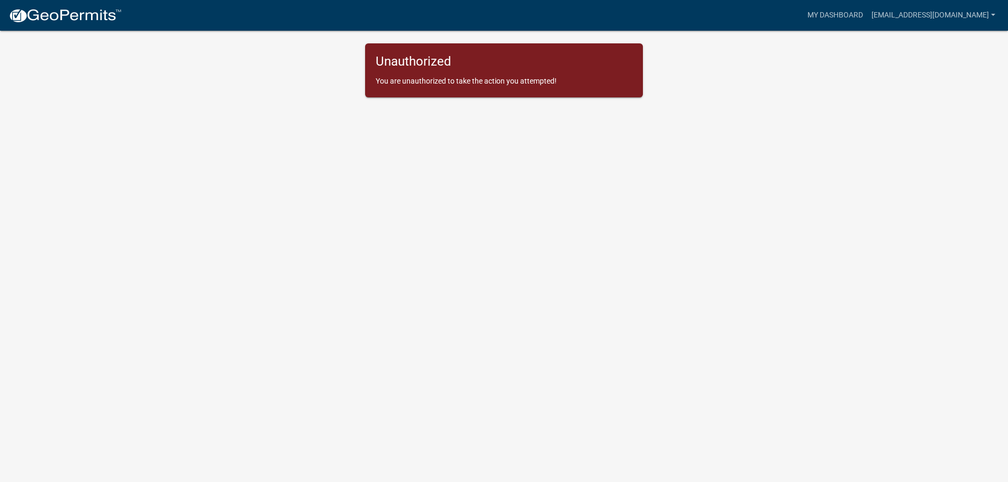
drag, startPoint x: 401, startPoint y: 192, endPoint x: 332, endPoint y: 4, distance: 200.5
click at [393, 179] on body "Internet Explorer does NOT work with GeoPermits. Get a new browser for more sec…" at bounding box center [504, 254] width 1008 height 482
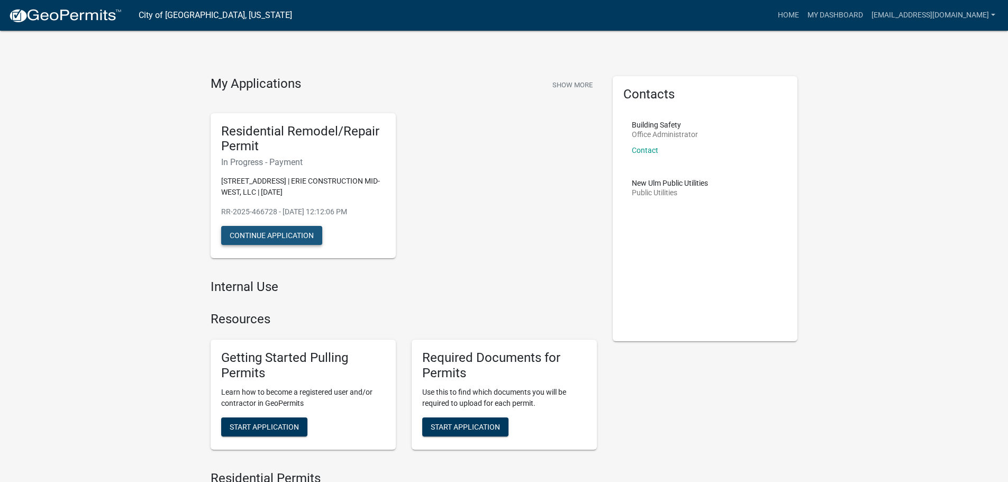
click at [294, 239] on button "Continue Application" at bounding box center [271, 235] width 101 height 19
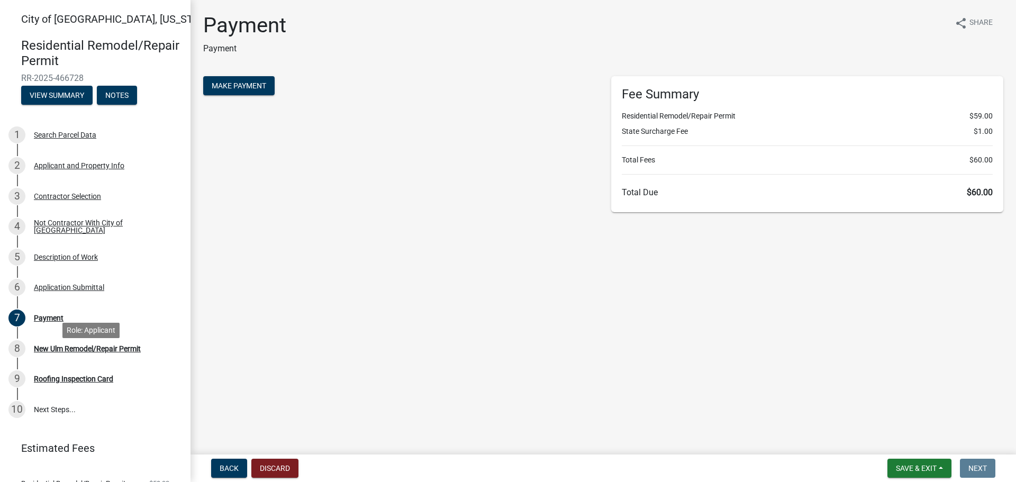
scroll to position [72, 0]
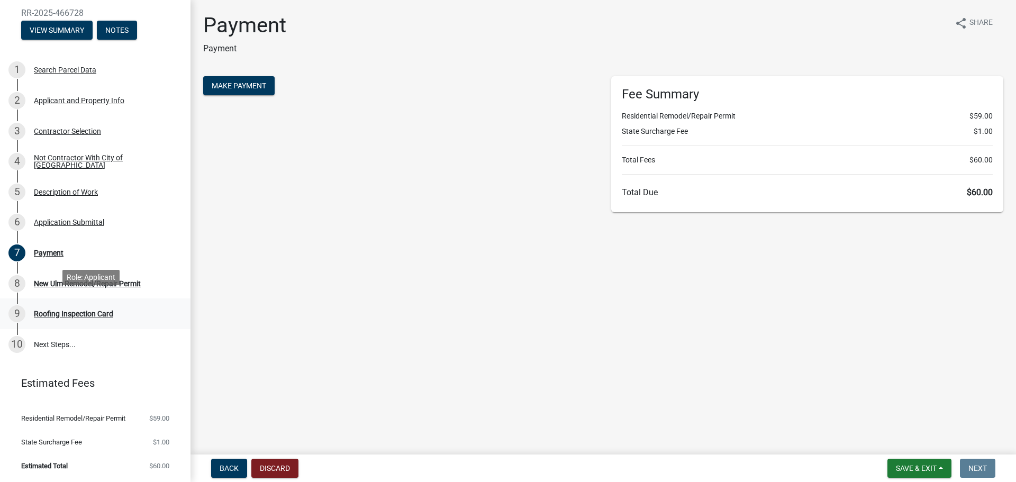
click at [61, 310] on div "Roofing Inspection Card" at bounding box center [73, 313] width 79 height 7
click at [43, 338] on link "10 Next Steps..." at bounding box center [95, 344] width 190 height 31
drag, startPoint x: 243, startPoint y: 87, endPoint x: 295, endPoint y: 99, distance: 53.3
click at [242, 88] on span "Make Payment" at bounding box center [239, 85] width 54 height 8
